Goal: Task Accomplishment & Management: Manage account settings

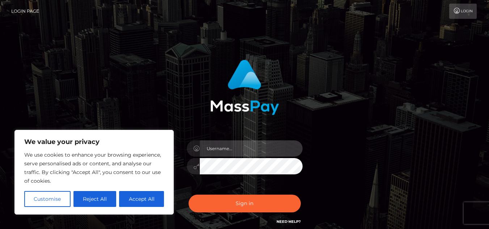
click at [246, 155] on input "text" at bounding box center [251, 149] width 103 height 16
click at [240, 146] on input "text" at bounding box center [251, 149] width 103 height 16
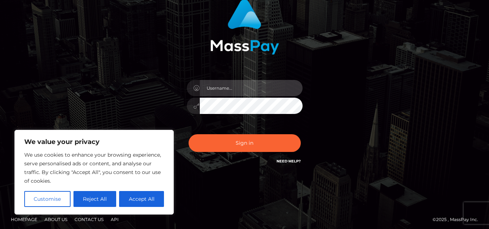
scroll to position [64, 0]
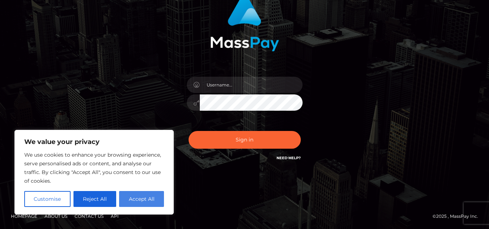
click at [151, 197] on button "Accept All" at bounding box center [141, 199] width 45 height 16
checkbox input "true"
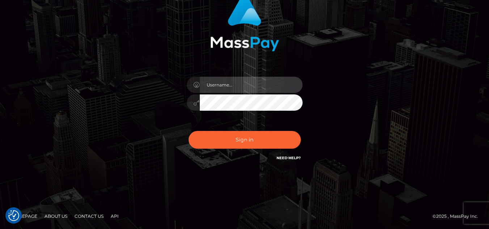
click at [221, 88] on input "text" at bounding box center [251, 85] width 103 height 16
type input "[EMAIL_ADDRESS][DOMAIN_NAME]"
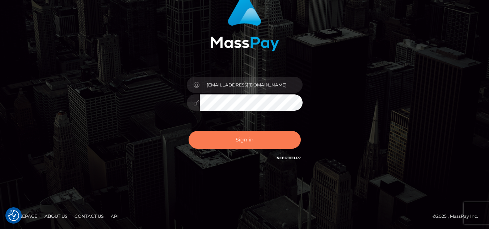
click at [250, 141] on button "Sign in" at bounding box center [245, 140] width 112 height 18
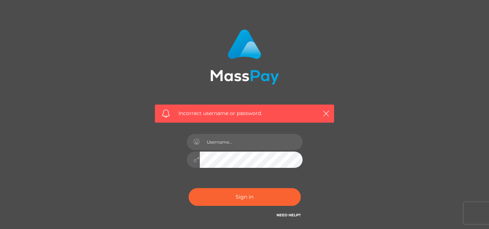
scroll to position [53, 0]
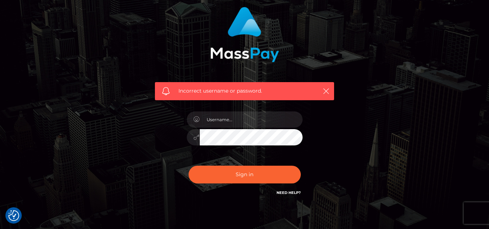
click at [289, 192] on link "Need Help?" at bounding box center [289, 193] width 24 height 5
click at [260, 124] on input "text" at bounding box center [251, 120] width 103 height 16
